Goal: Find specific page/section

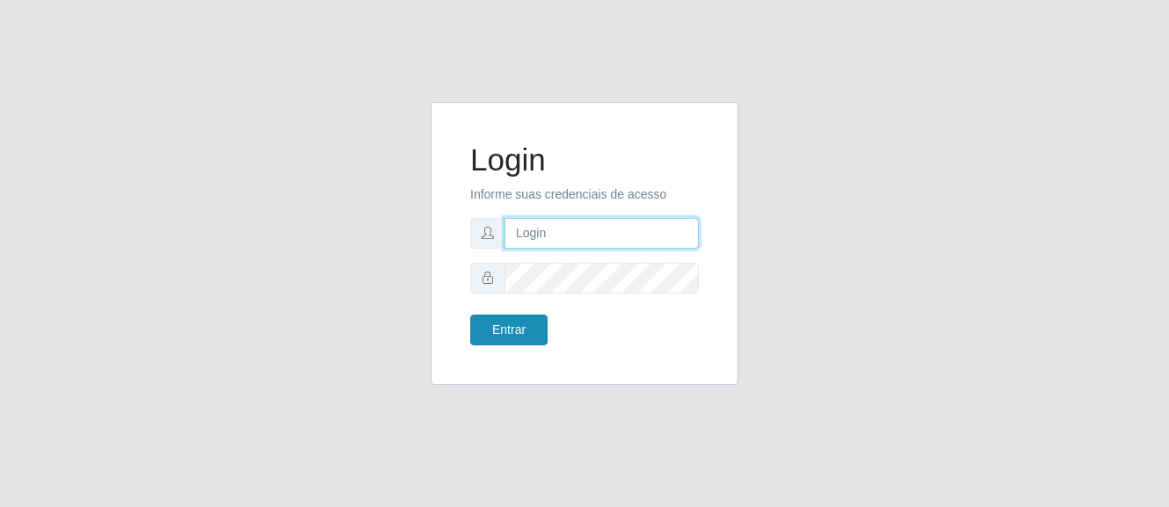
type input "[PERSON_NAME]"
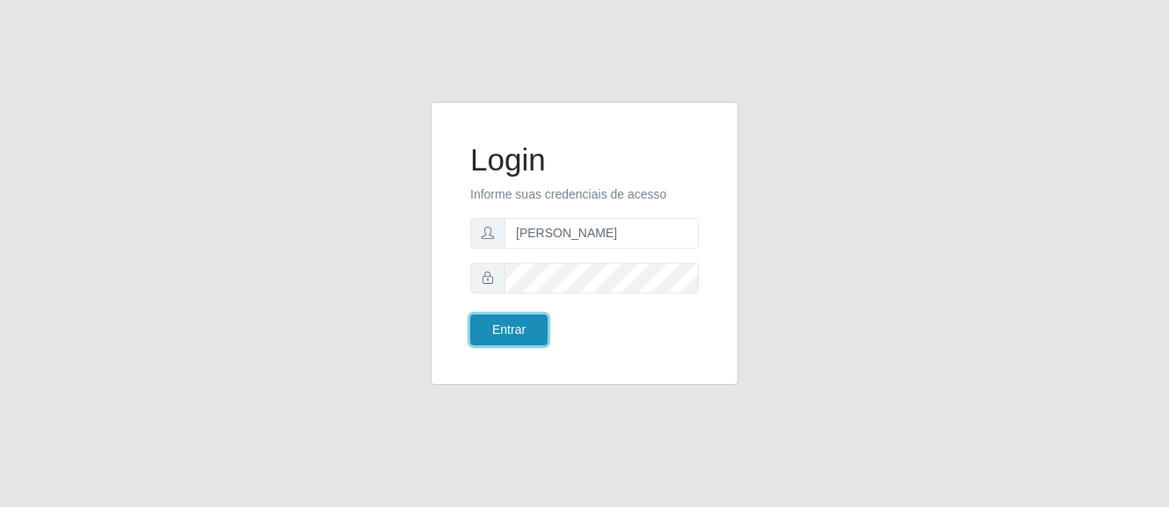
click at [527, 338] on button "Entrar" at bounding box center [508, 330] width 77 height 31
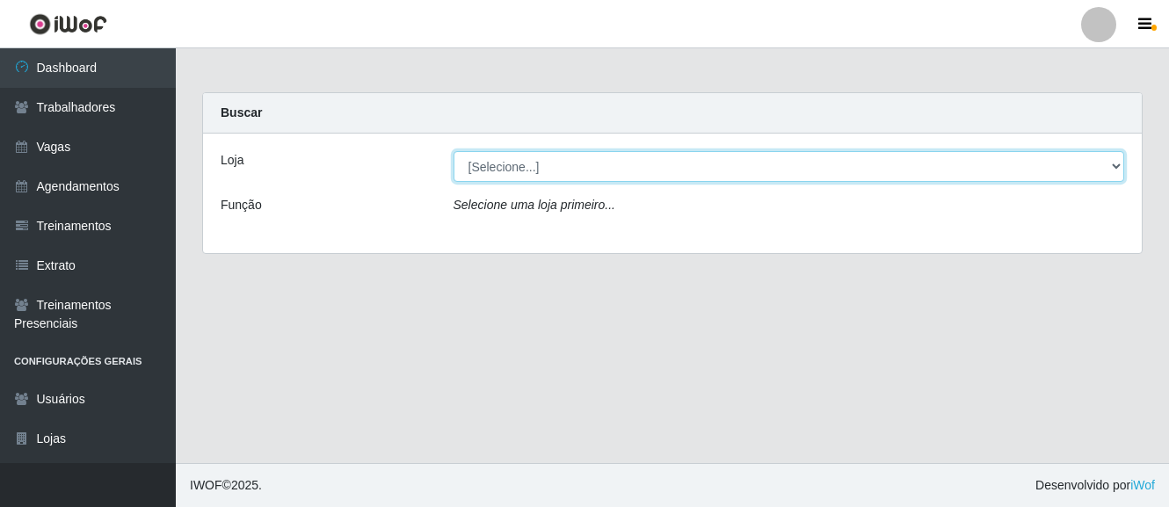
click at [549, 176] on select "[Selecione...] O Cestão - [GEOGRAPHIC_DATA]" at bounding box center [790, 166] width 672 height 31
select select "238"
click at [454, 151] on select "[Selecione...] O Cestão - [GEOGRAPHIC_DATA]" at bounding box center [790, 166] width 672 height 31
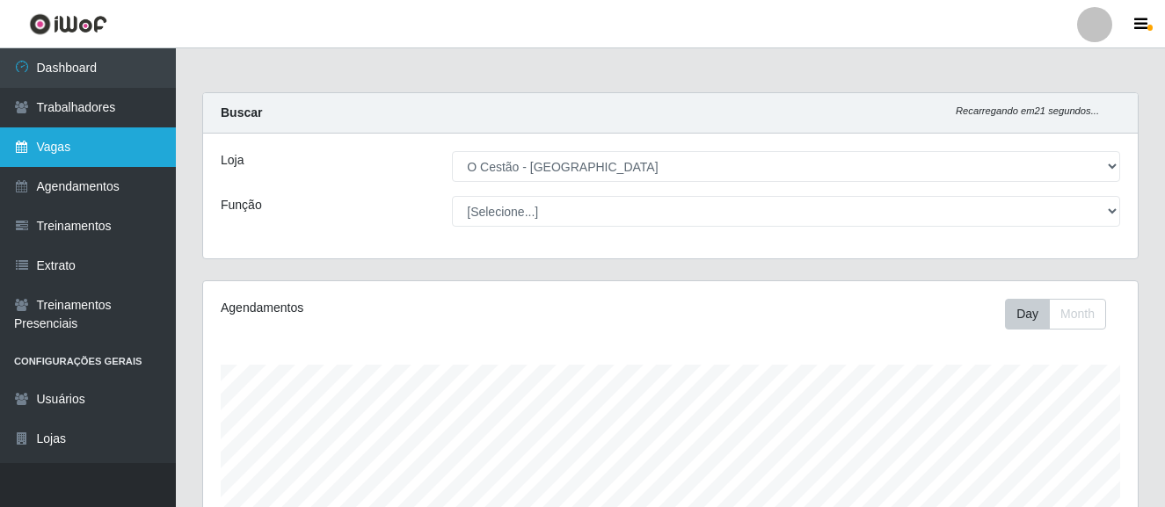
click at [73, 157] on link "Vagas" at bounding box center [88, 147] width 176 height 40
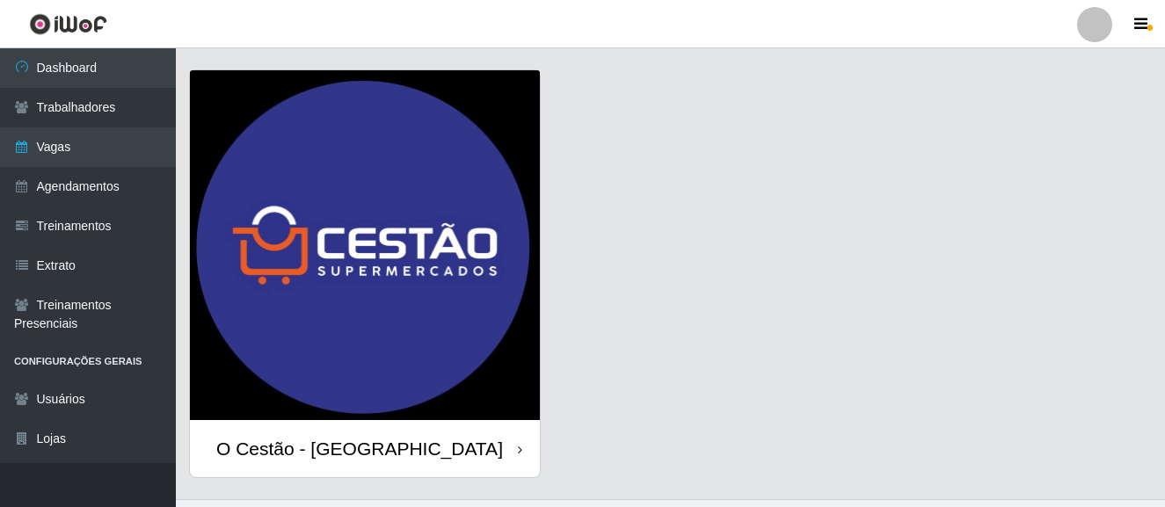
scroll to position [76, 0]
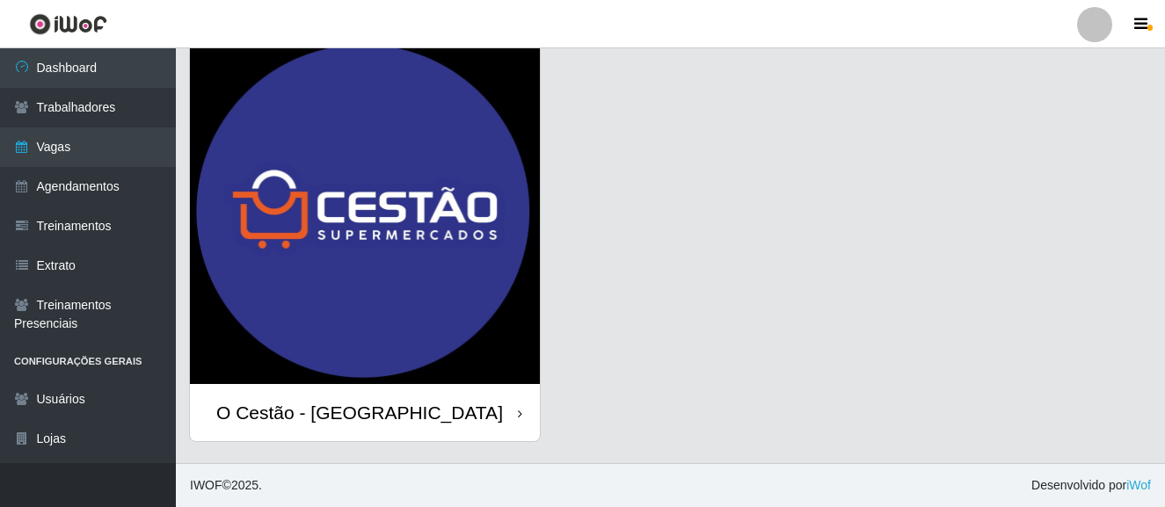
click at [285, 405] on div "O Cestão - [GEOGRAPHIC_DATA]" at bounding box center [359, 413] width 287 height 22
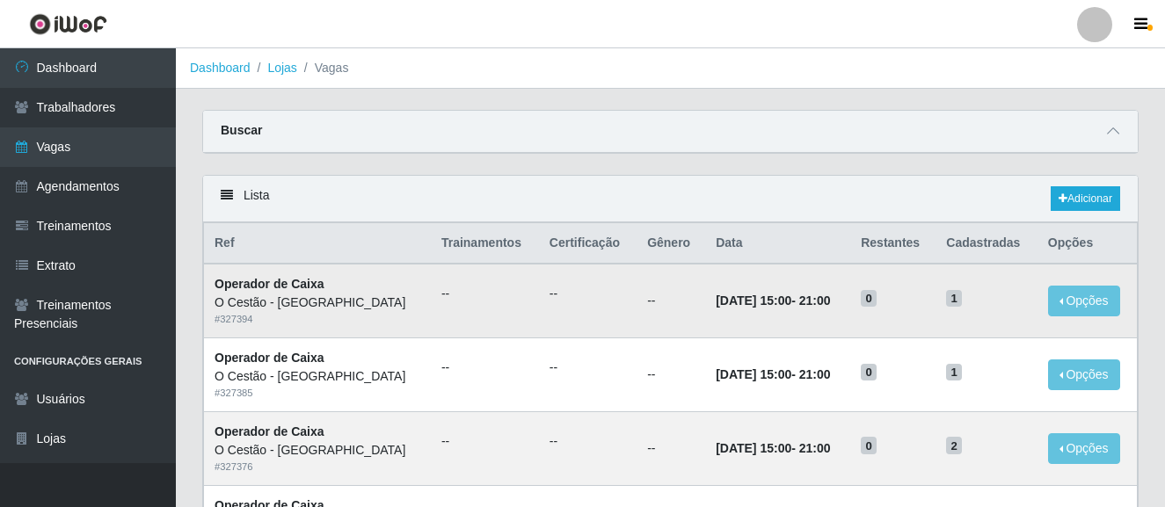
scroll to position [176, 0]
